Goal: Transaction & Acquisition: Purchase product/service

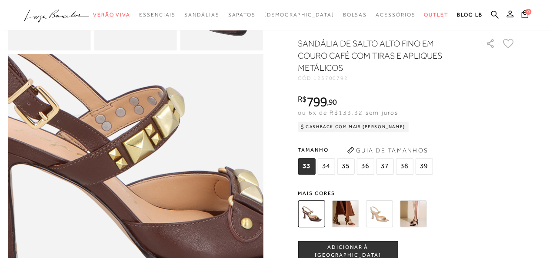
scroll to position [348, 0]
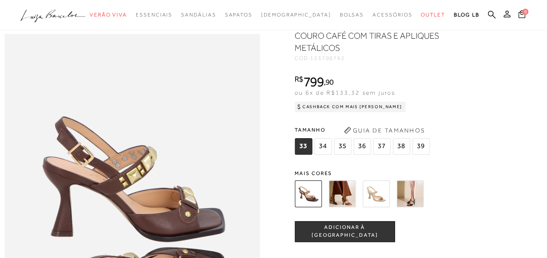
click at [398, 138] on button "Guia de Tamanhos" at bounding box center [384, 131] width 87 height 14
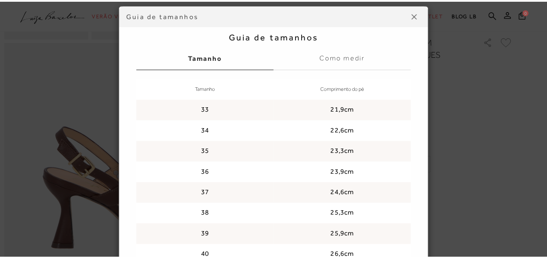
scroll to position [84, 0]
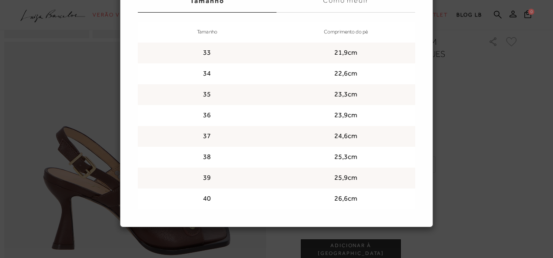
click at [513, 131] on div "Guia de tamanhos Guia de tamanhos [GEOGRAPHIC_DATA] Como medir Tamanho Comprime…" at bounding box center [276, 129] width 553 height 258
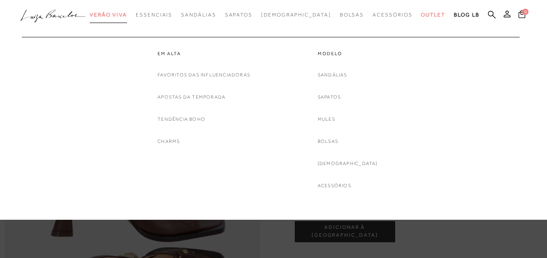
click at [127, 15] on span "Verão Viva" at bounding box center [108, 15] width 37 height 6
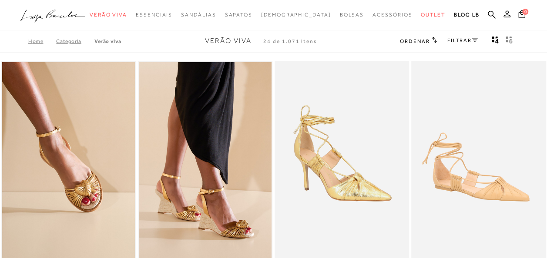
click at [465, 40] on link "FILTRAR" at bounding box center [462, 40] width 30 height 6
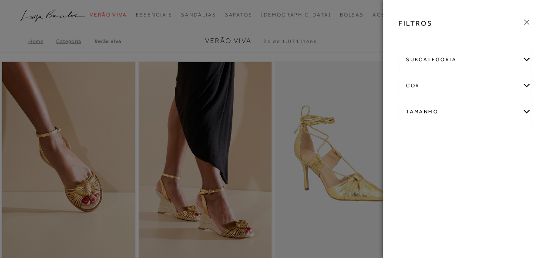
click at [430, 112] on div "Tamanho" at bounding box center [465, 112] width 132 height 23
click at [418, 200] on link "Ver mais..." at bounding box center [421, 201] width 23 height 7
click at [492, 184] on span "40" at bounding box center [494, 186] width 13 height 7
click at [492, 184] on input "40" at bounding box center [490, 187] width 9 height 9
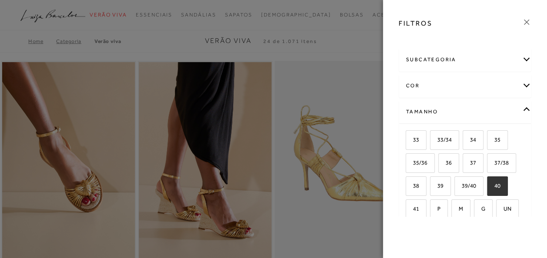
checkbox input "true"
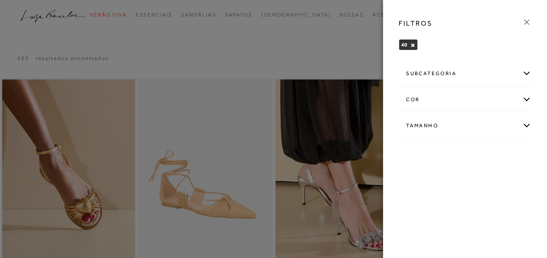
click at [432, 125] on div "Tamanho" at bounding box center [465, 125] width 132 height 23
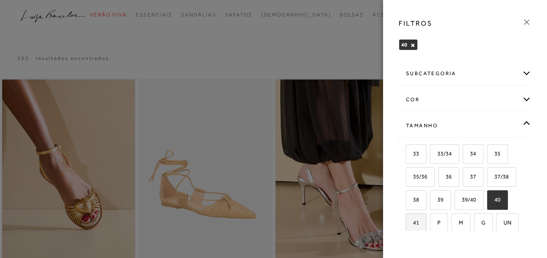
click at [416, 224] on label "41" at bounding box center [416, 223] width 20 height 19
click at [413, 224] on input "41" at bounding box center [408, 224] width 9 height 9
checkbox input "true"
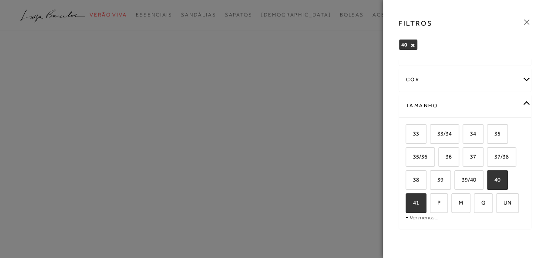
scroll to position [31, 0]
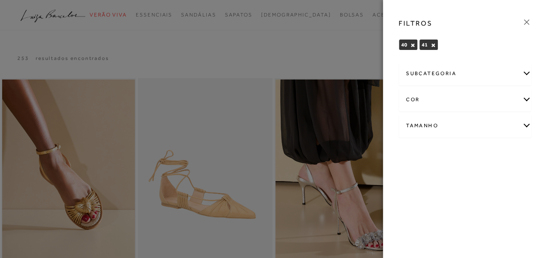
click at [277, 61] on div at bounding box center [273, 129] width 547 height 258
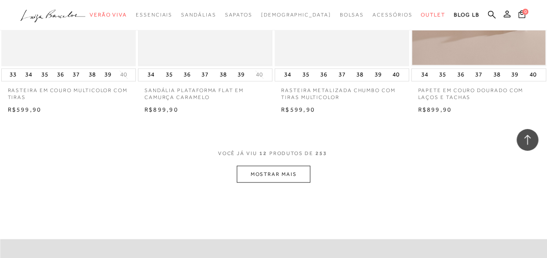
scroll to position [740, 0]
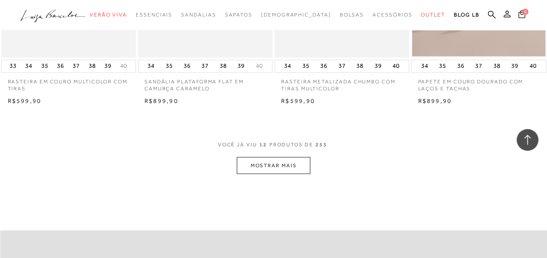
click at [269, 169] on button "MOSTRAR MAIS" at bounding box center [273, 165] width 73 height 17
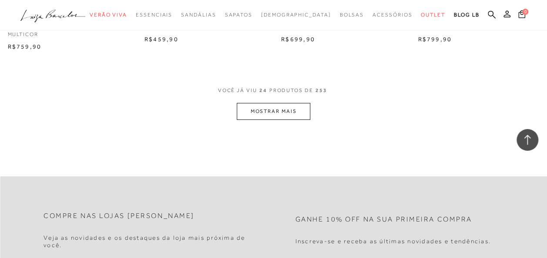
scroll to position [1610, 0]
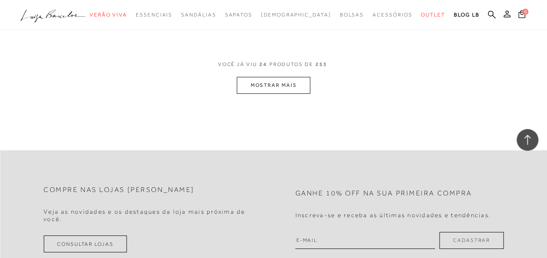
click at [272, 85] on button "MOSTRAR MAIS" at bounding box center [273, 85] width 73 height 17
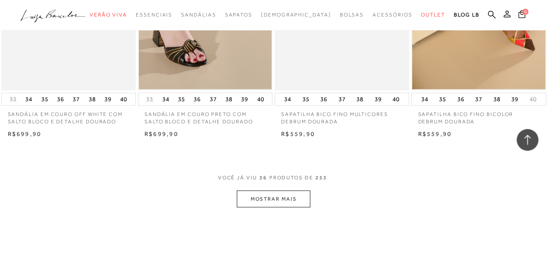
scroll to position [2286, 0]
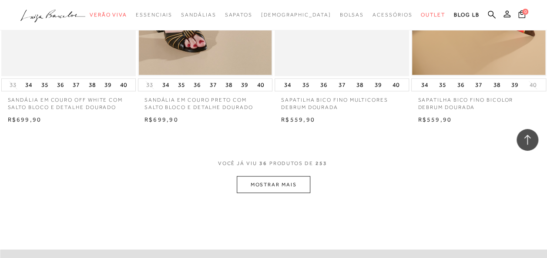
click at [271, 179] on button "MOSTRAR MAIS" at bounding box center [273, 184] width 73 height 17
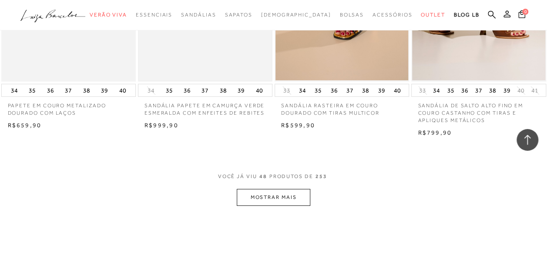
scroll to position [3113, 0]
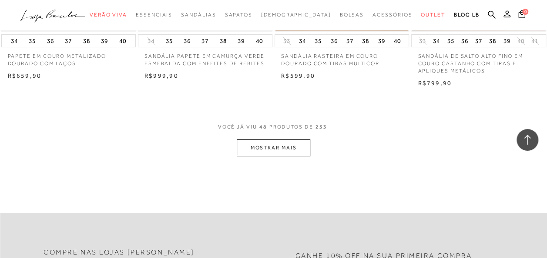
click at [252, 146] on button "MOSTRAR MAIS" at bounding box center [273, 148] width 73 height 17
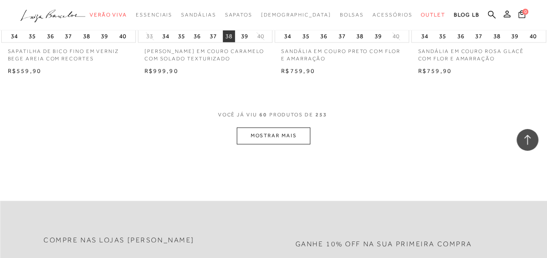
scroll to position [4027, 0]
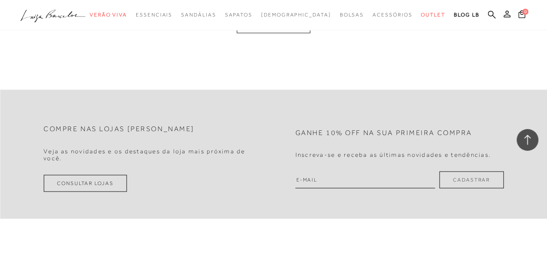
click at [291, 33] on button "MOSTRAR MAIS" at bounding box center [273, 24] width 73 height 17
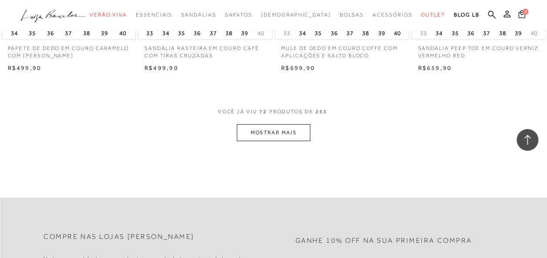
scroll to position [4722, 0]
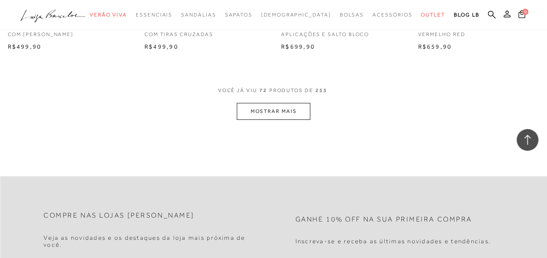
click at [265, 118] on button "MOSTRAR MAIS" at bounding box center [273, 111] width 73 height 17
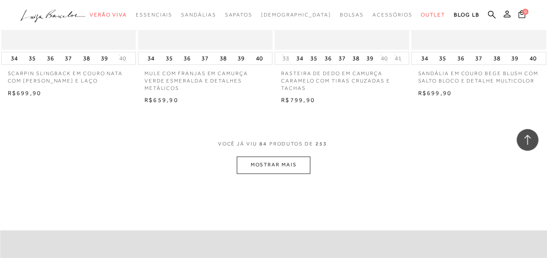
scroll to position [5462, 0]
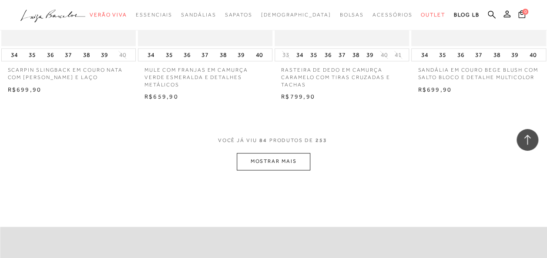
click at [273, 164] on button "MOSTRAR MAIS" at bounding box center [273, 161] width 73 height 17
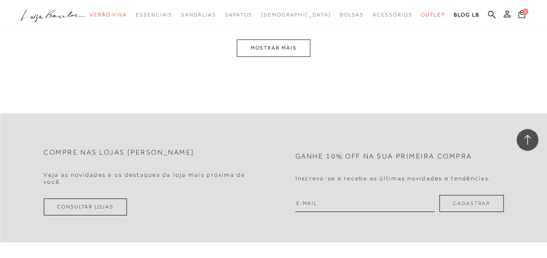
scroll to position [6289, 0]
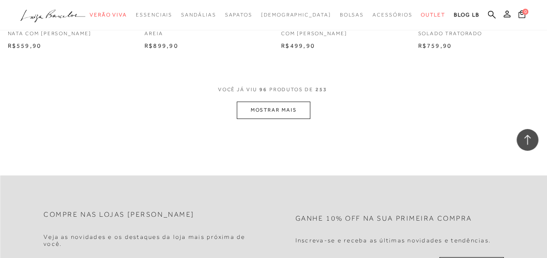
click at [266, 116] on button "MOSTRAR MAIS" at bounding box center [273, 110] width 73 height 17
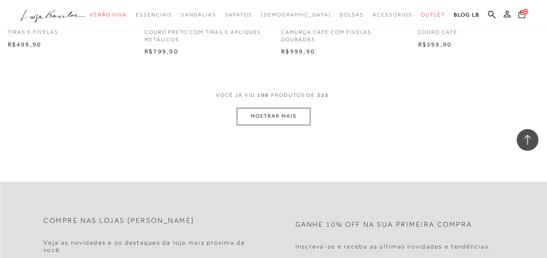
scroll to position [7116, 0]
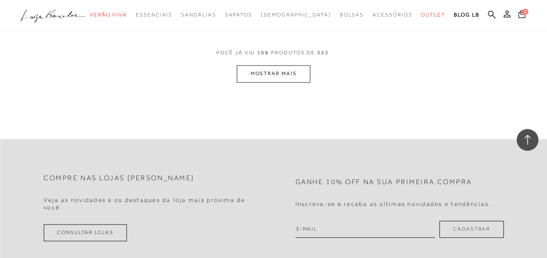
click at [263, 79] on button "MOSTRAR MAIS" at bounding box center [273, 73] width 73 height 17
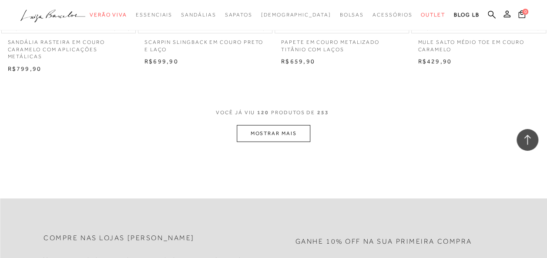
scroll to position [7855, 0]
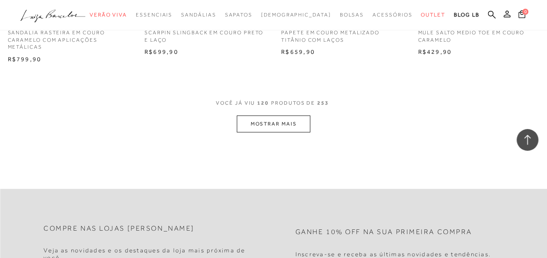
click at [264, 130] on button "MOSTRAR MAIS" at bounding box center [273, 124] width 73 height 17
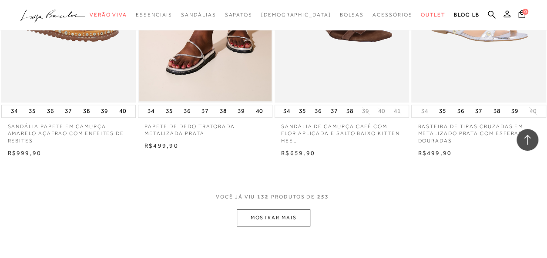
scroll to position [8639, 0]
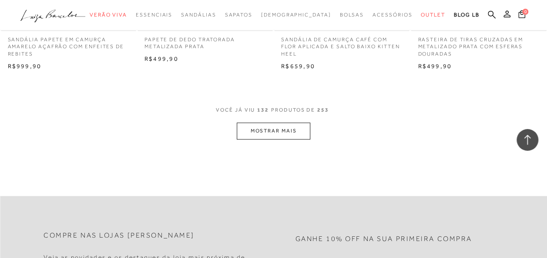
click at [284, 139] on button "MOSTRAR MAIS" at bounding box center [273, 131] width 73 height 17
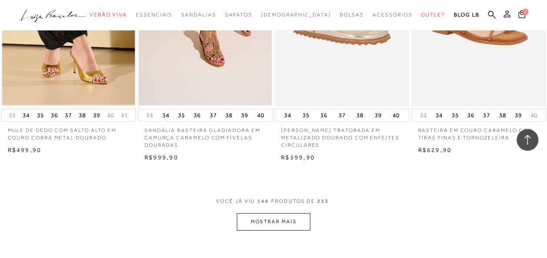
scroll to position [9378, 0]
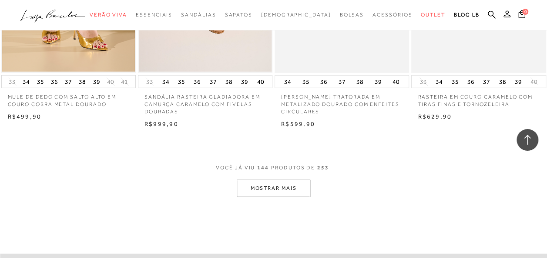
click at [276, 196] on button "MOSTRAR MAIS" at bounding box center [273, 188] width 73 height 17
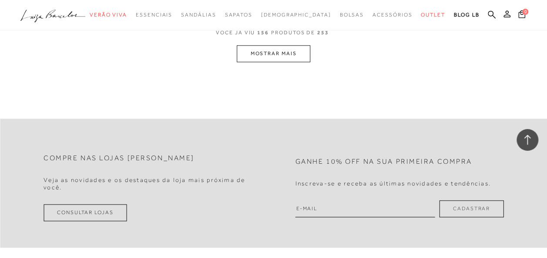
scroll to position [10249, 0]
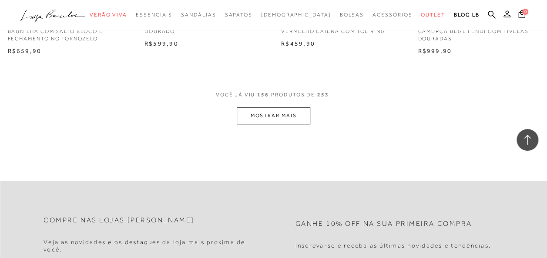
click at [272, 107] on button "MOSTRAR MAIS" at bounding box center [273, 115] width 73 height 17
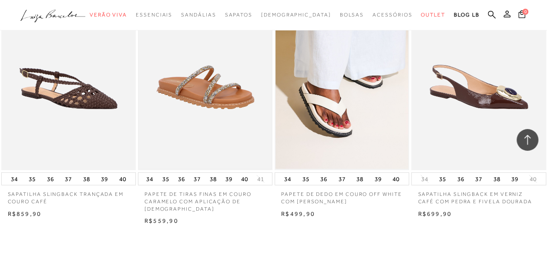
scroll to position [10988, 0]
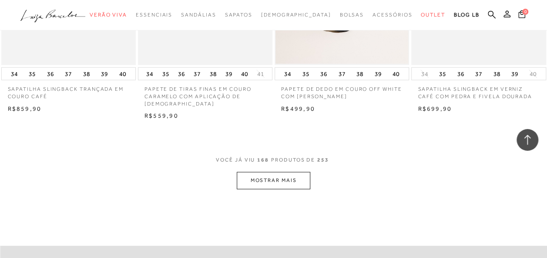
click at [270, 178] on button "MOSTRAR MAIS" at bounding box center [273, 180] width 73 height 17
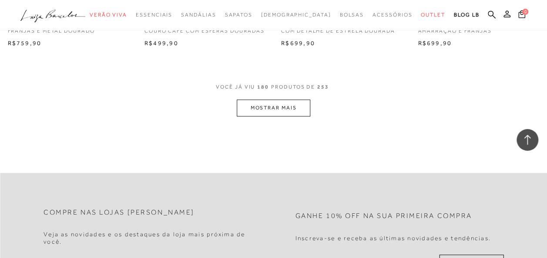
scroll to position [11859, 0]
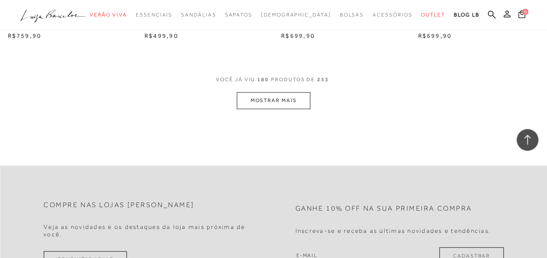
click at [262, 97] on button "MOSTRAR MAIS" at bounding box center [273, 100] width 73 height 17
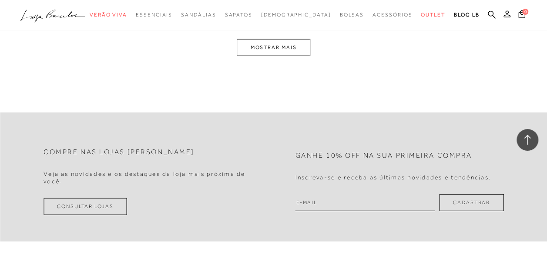
scroll to position [12598, 0]
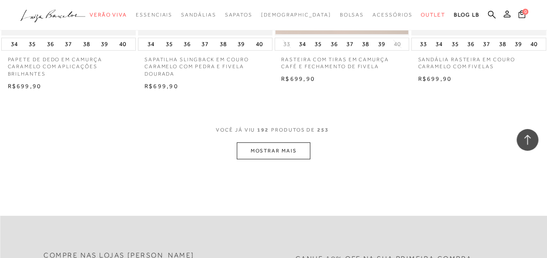
click at [260, 151] on button "MOSTRAR MAIS" at bounding box center [273, 151] width 73 height 17
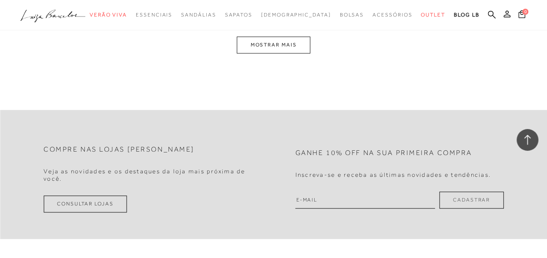
scroll to position [13425, 0]
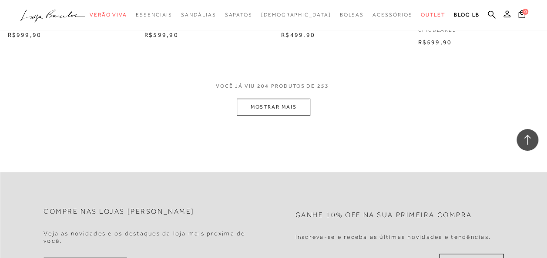
click at [274, 101] on button "MOSTRAR MAIS" at bounding box center [273, 107] width 73 height 17
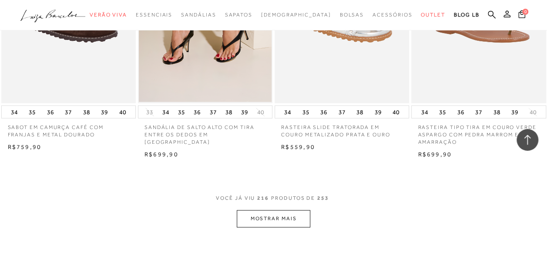
scroll to position [14165, 0]
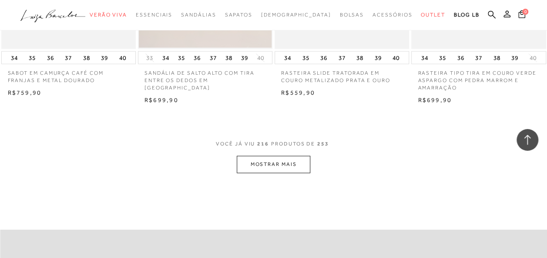
click at [274, 159] on button "MOSTRAR MAIS" at bounding box center [273, 164] width 73 height 17
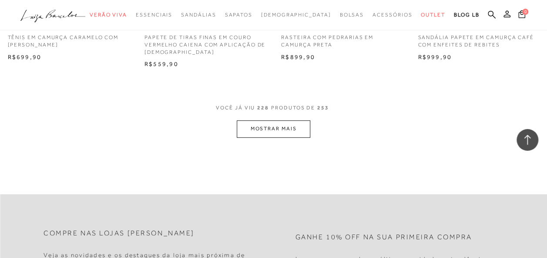
scroll to position [14992, 0]
click at [267, 125] on button "MOSTRAR MAIS" at bounding box center [273, 128] width 73 height 17
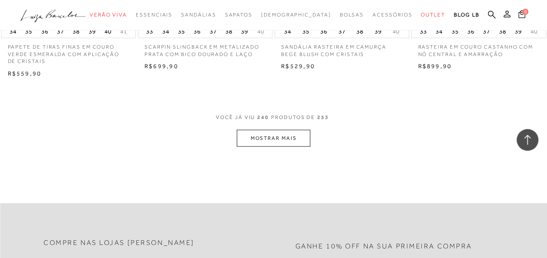
scroll to position [15775, 0]
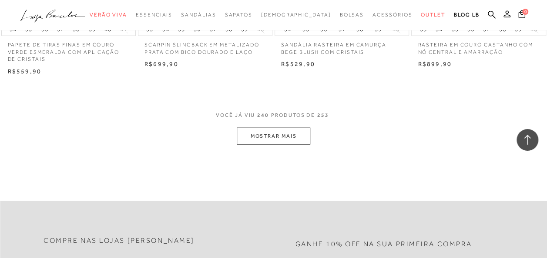
click at [271, 128] on button "MOSTRAR MAIS" at bounding box center [273, 136] width 73 height 17
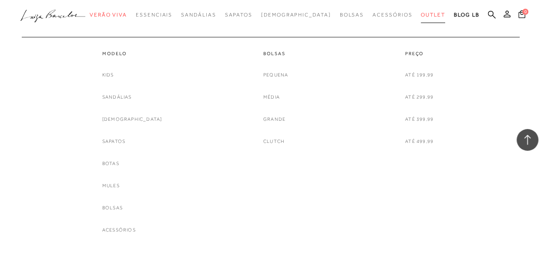
click at [421, 17] on span "Outlet" at bounding box center [433, 15] width 24 height 6
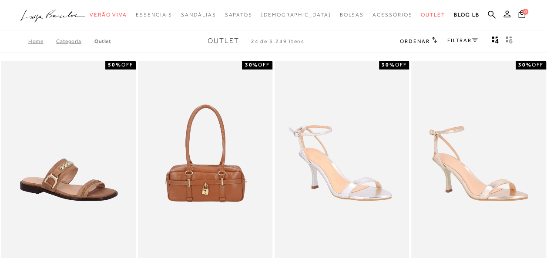
click at [475, 39] on icon at bounding box center [475, 40] width 6 height 4
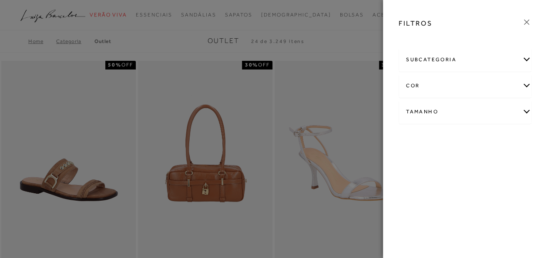
click at [426, 111] on div "Tamanho" at bounding box center [465, 112] width 132 height 23
click at [419, 201] on link "Ver mais..." at bounding box center [421, 201] width 23 height 7
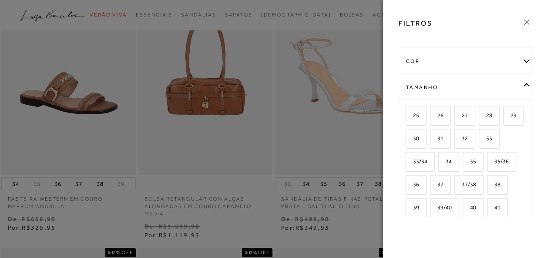
scroll to position [87, 0]
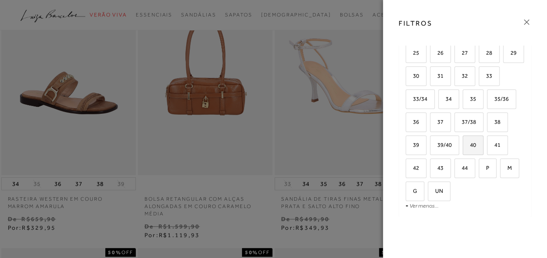
click at [476, 142] on span "40" at bounding box center [469, 145] width 13 height 7
click at [470, 142] on input "40" at bounding box center [465, 146] width 9 height 9
checkbox input "true"
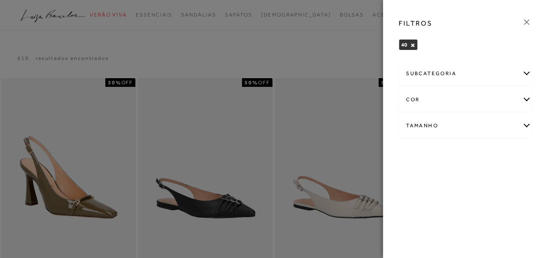
click at [527, 124] on div "Tamanho" at bounding box center [465, 125] width 132 height 23
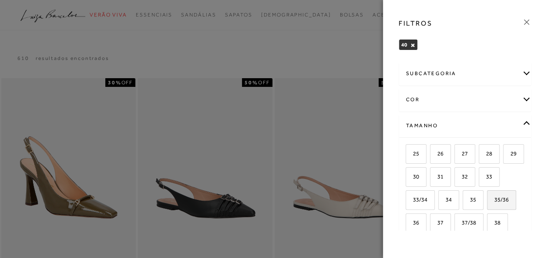
scroll to position [44, 0]
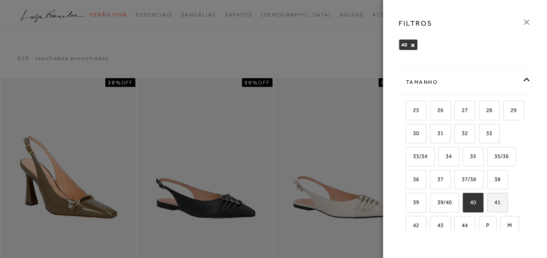
click at [488, 206] on span "41" at bounding box center [494, 202] width 13 height 7
click at [486, 208] on input "41" at bounding box center [490, 204] width 9 height 9
checkbox input "true"
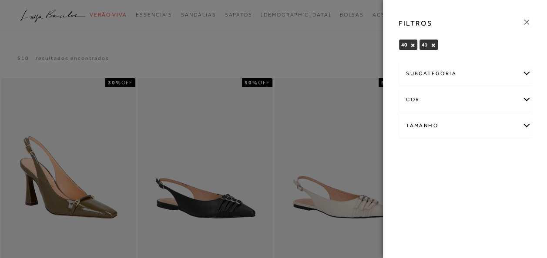
click at [288, 52] on div at bounding box center [273, 129] width 547 height 258
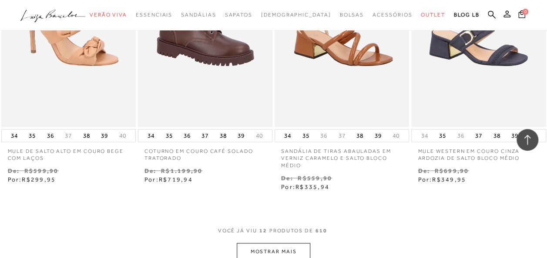
scroll to position [783, 0]
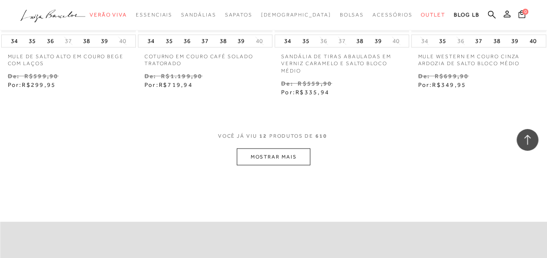
click at [276, 152] on button "MOSTRAR MAIS" at bounding box center [273, 156] width 73 height 17
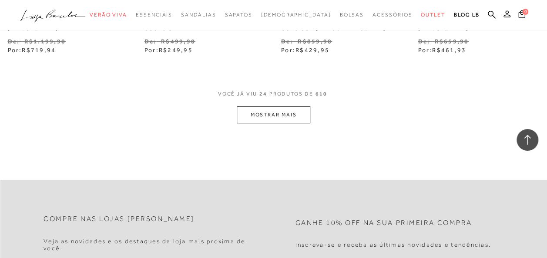
scroll to position [1653, 0]
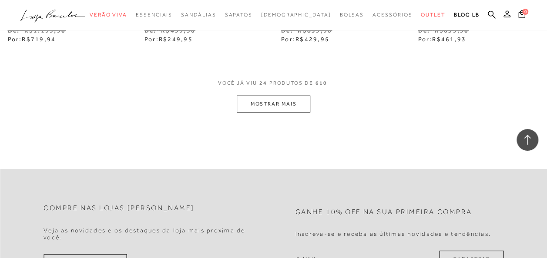
click at [285, 99] on button "MOSTRAR MAIS" at bounding box center [273, 104] width 73 height 17
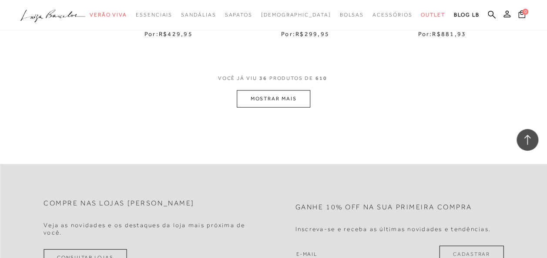
scroll to position [2480, 0]
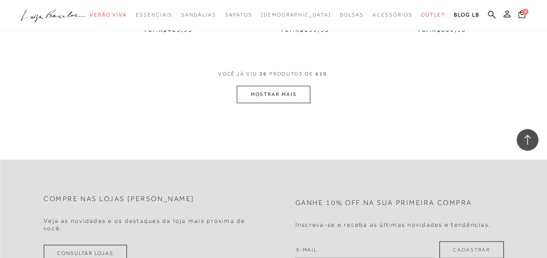
click at [282, 93] on button "MOSTRAR MAIS" at bounding box center [273, 94] width 73 height 17
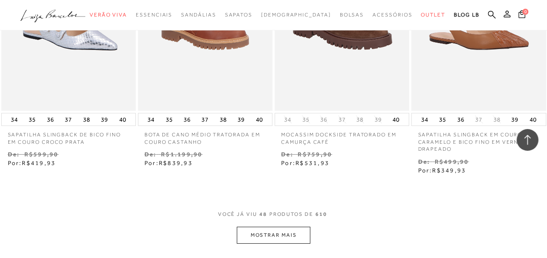
scroll to position [3263, 0]
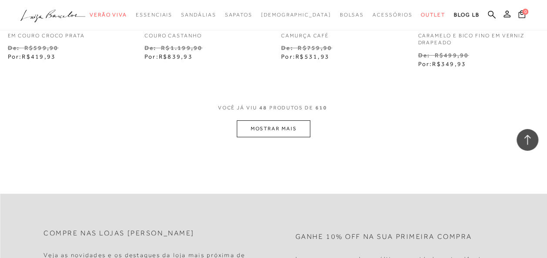
click at [291, 124] on button "MOSTRAR MAIS" at bounding box center [273, 129] width 73 height 17
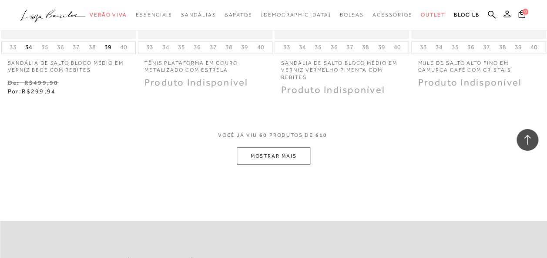
scroll to position [4090, 0]
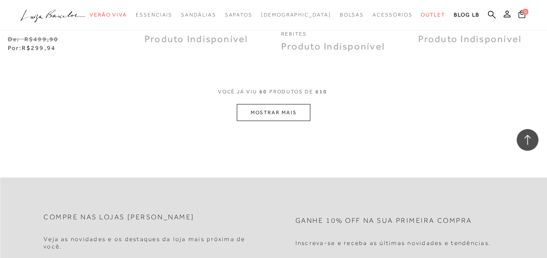
click at [266, 111] on button "MOSTRAR MAIS" at bounding box center [273, 112] width 73 height 17
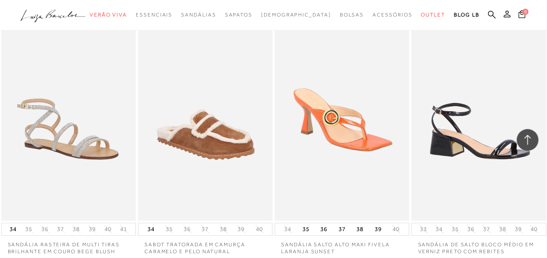
scroll to position [4786, 0]
